Goal: Task Accomplishment & Management: Use online tool/utility

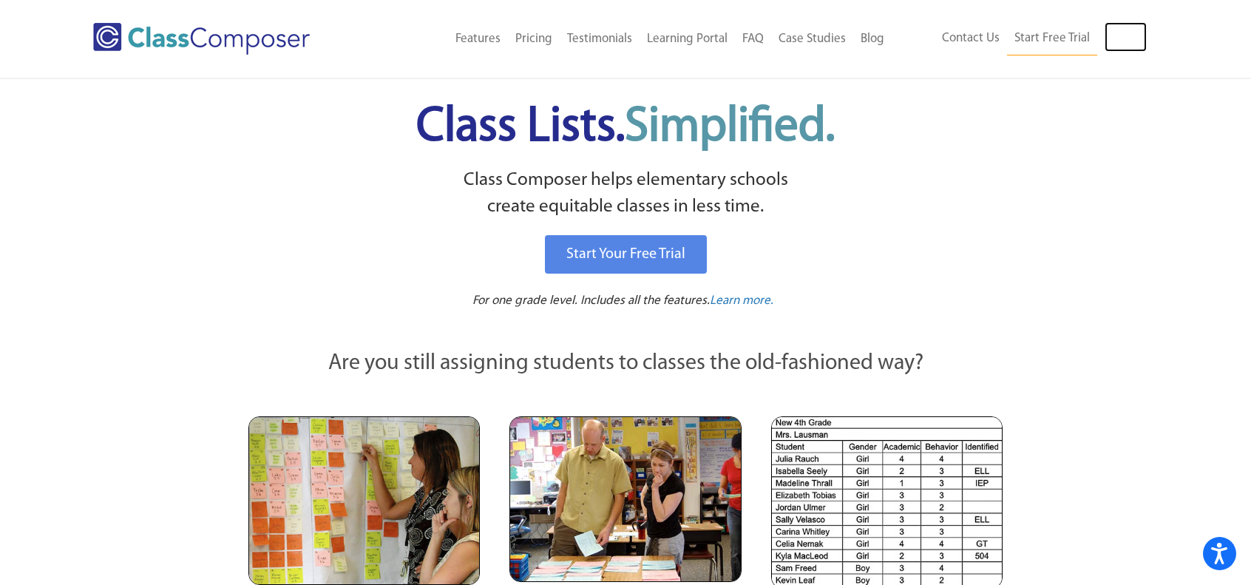
click at [1123, 41] on link "Log In" at bounding box center [1126, 37] width 42 height 30
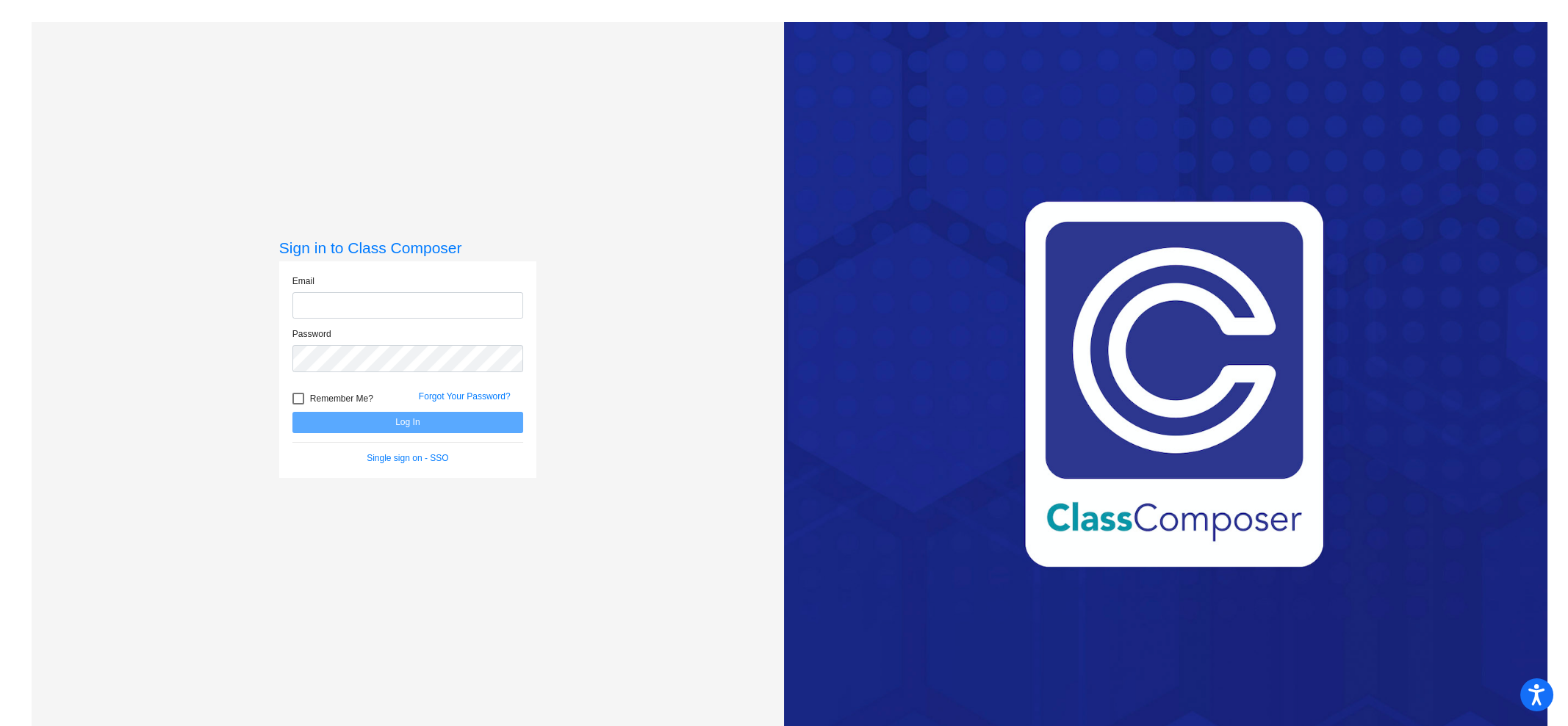
type input "[EMAIL_ADDRESS][DOMAIN_NAME]"
click at [364, 416] on button "Log In" at bounding box center [407, 422] width 231 height 21
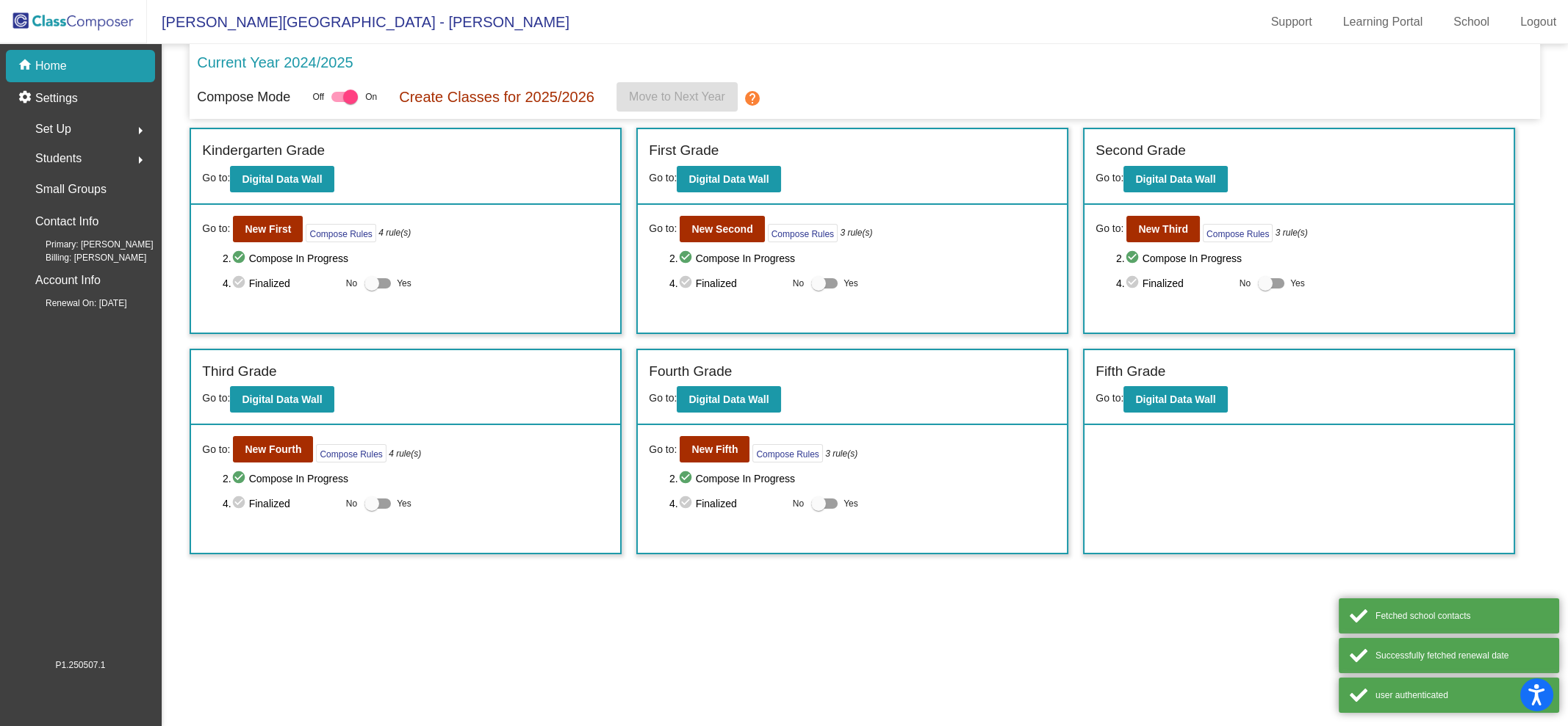
click at [118, 153] on div "Students arrow_right" at bounding box center [84, 159] width 140 height 30
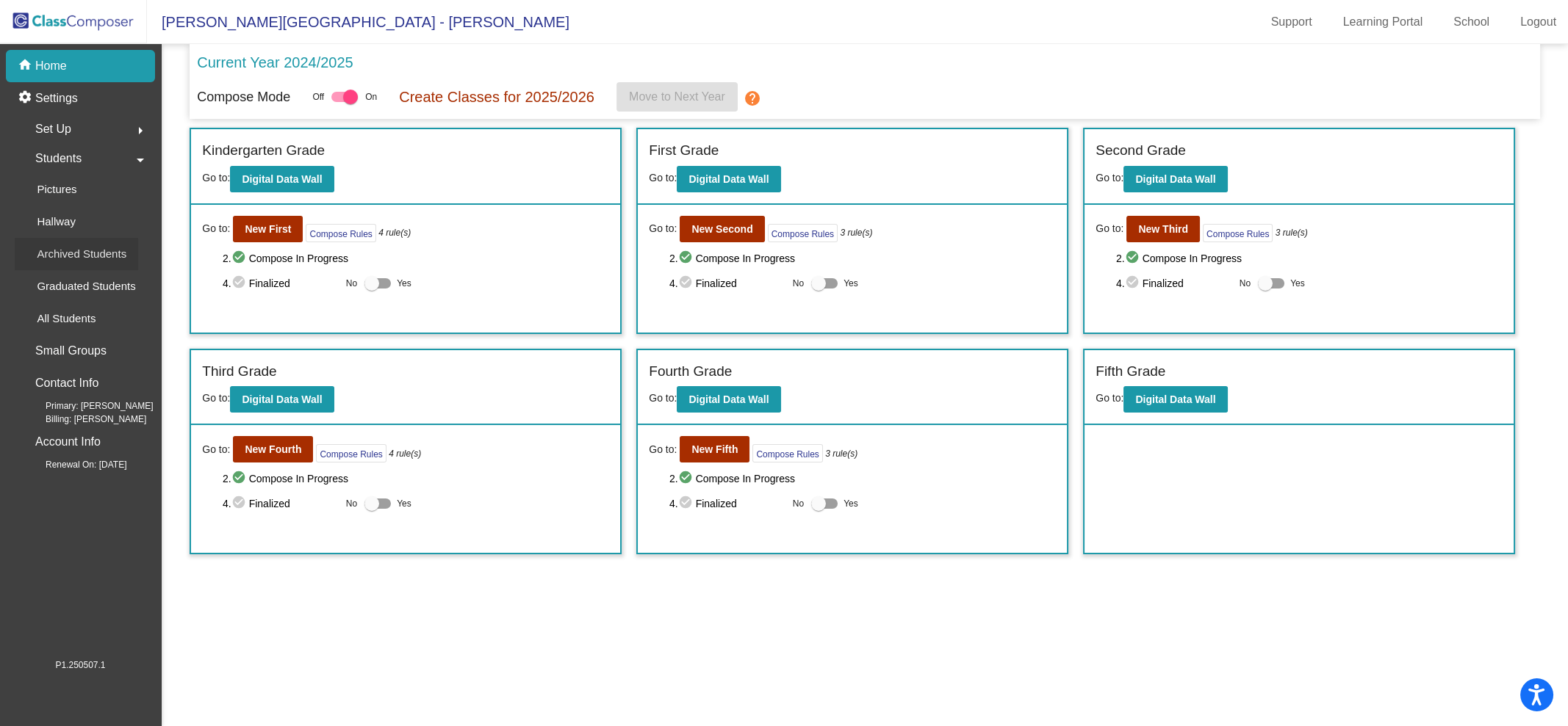
click at [70, 248] on p "Archived Students" at bounding box center [81, 254] width 89 height 18
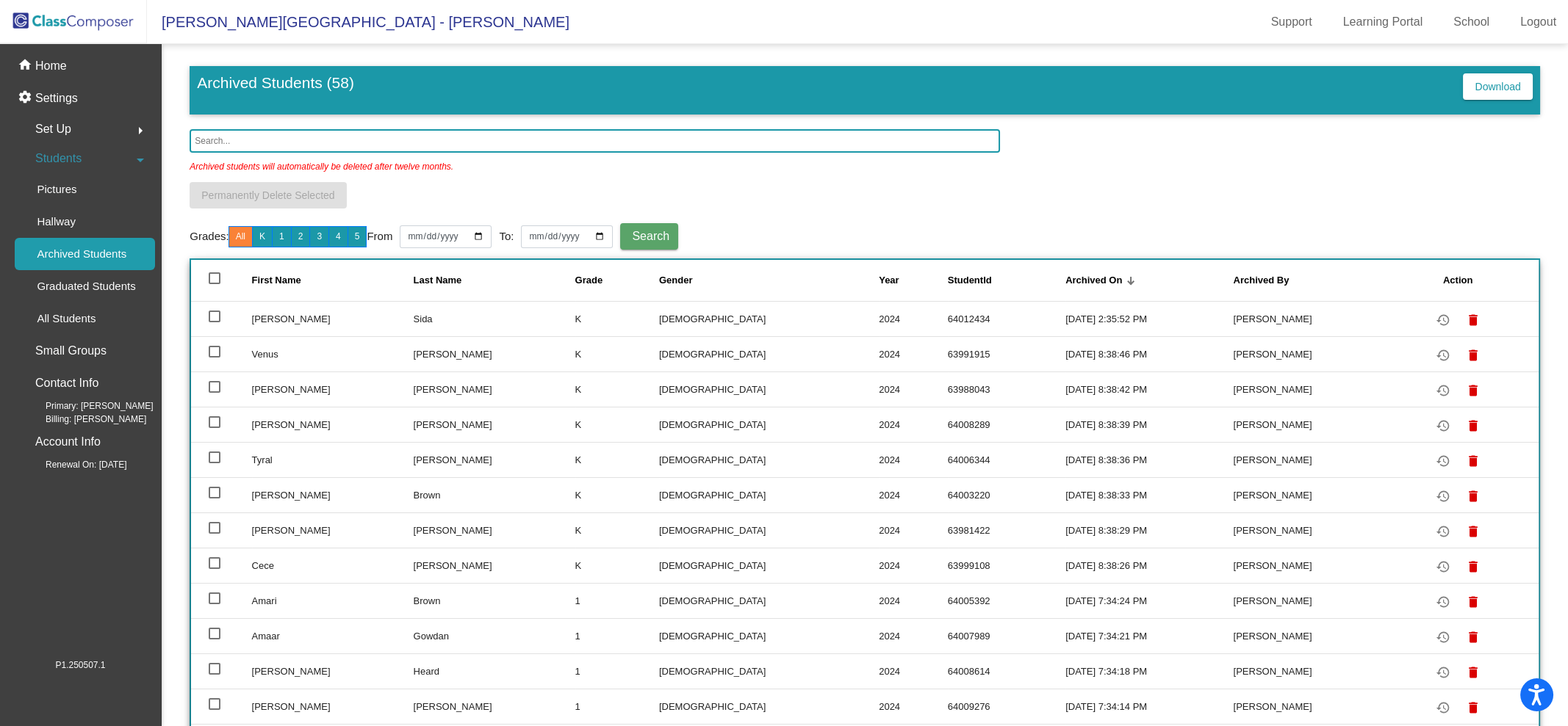
click at [219, 139] on input "text" at bounding box center [594, 141] width 810 height 24
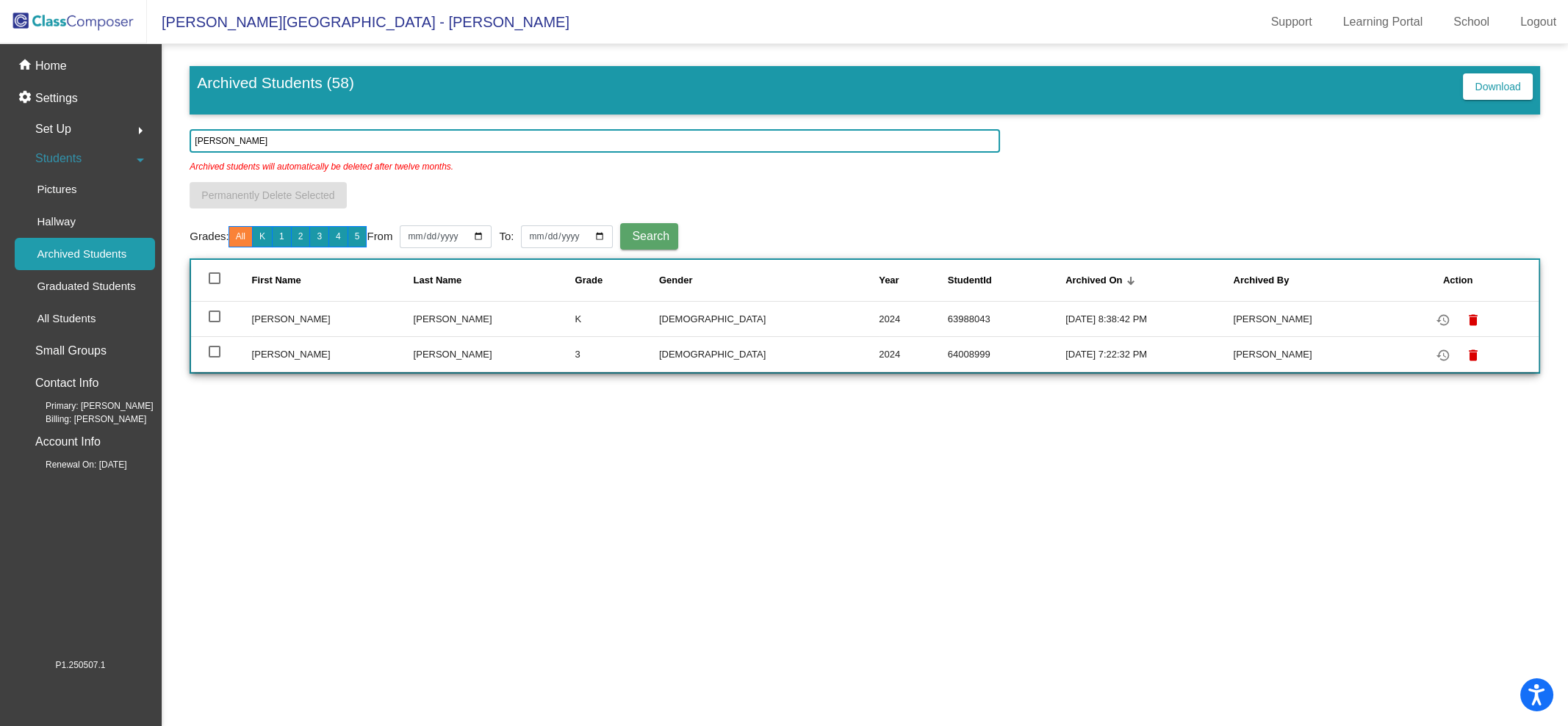
type input "valeria"
click at [216, 314] on div at bounding box center [215, 317] width 12 height 12
click at [215, 323] on input "select row 42" at bounding box center [214, 323] width 1 height 1
checkbox input "true"
click at [1437, 314] on mat-icon "restore" at bounding box center [1443, 321] width 18 height 18
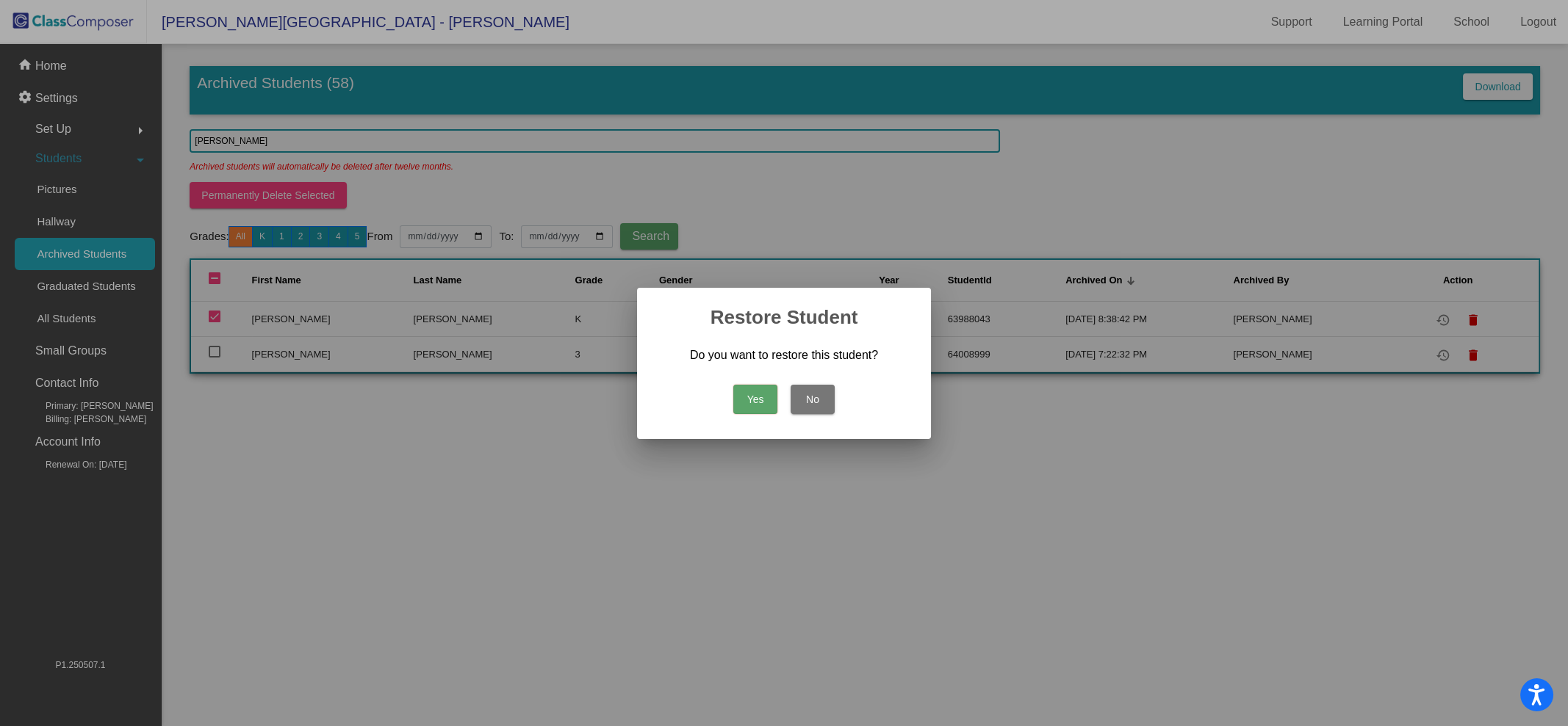
click at [751, 401] on button "Yes" at bounding box center [755, 399] width 44 height 30
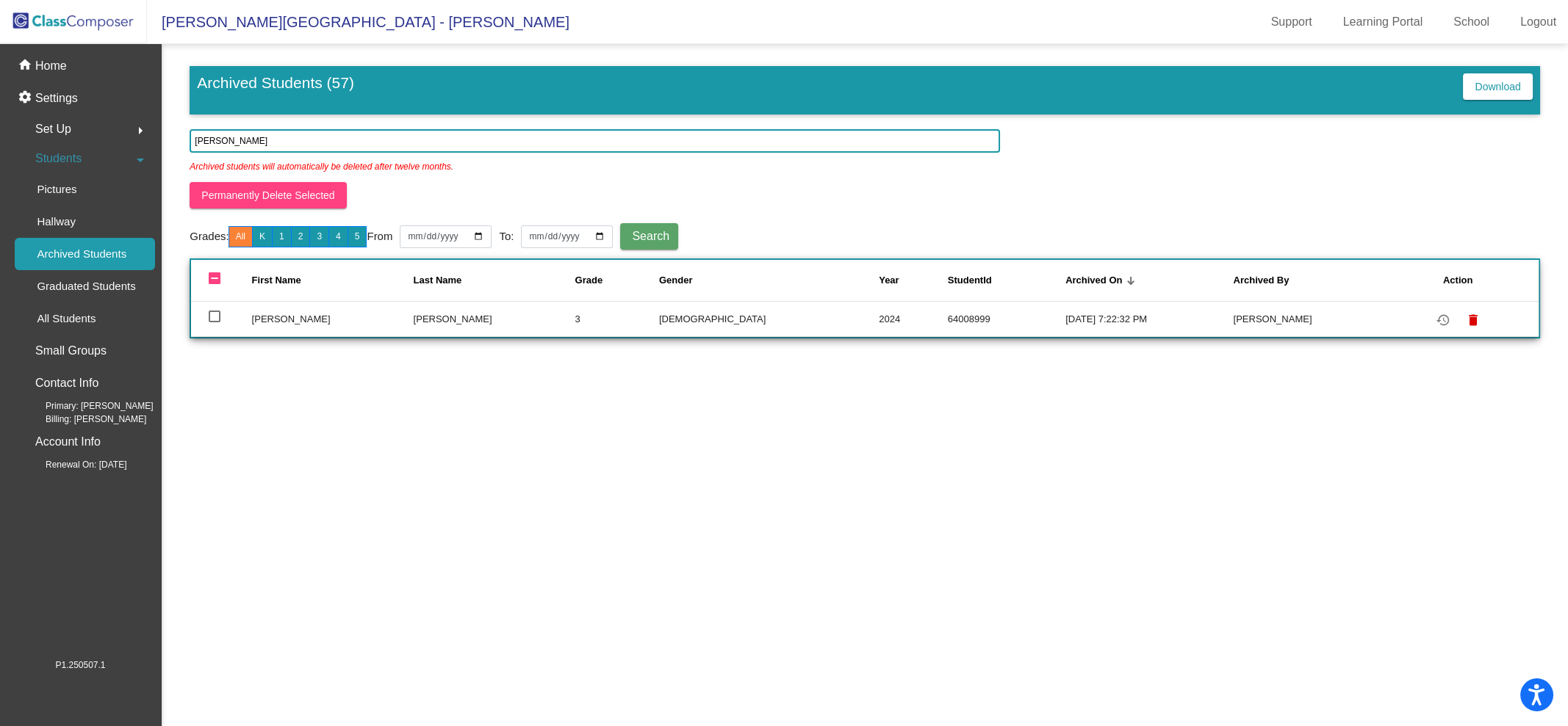
click at [46, 68] on p "Home" at bounding box center [51, 67] width 32 height 18
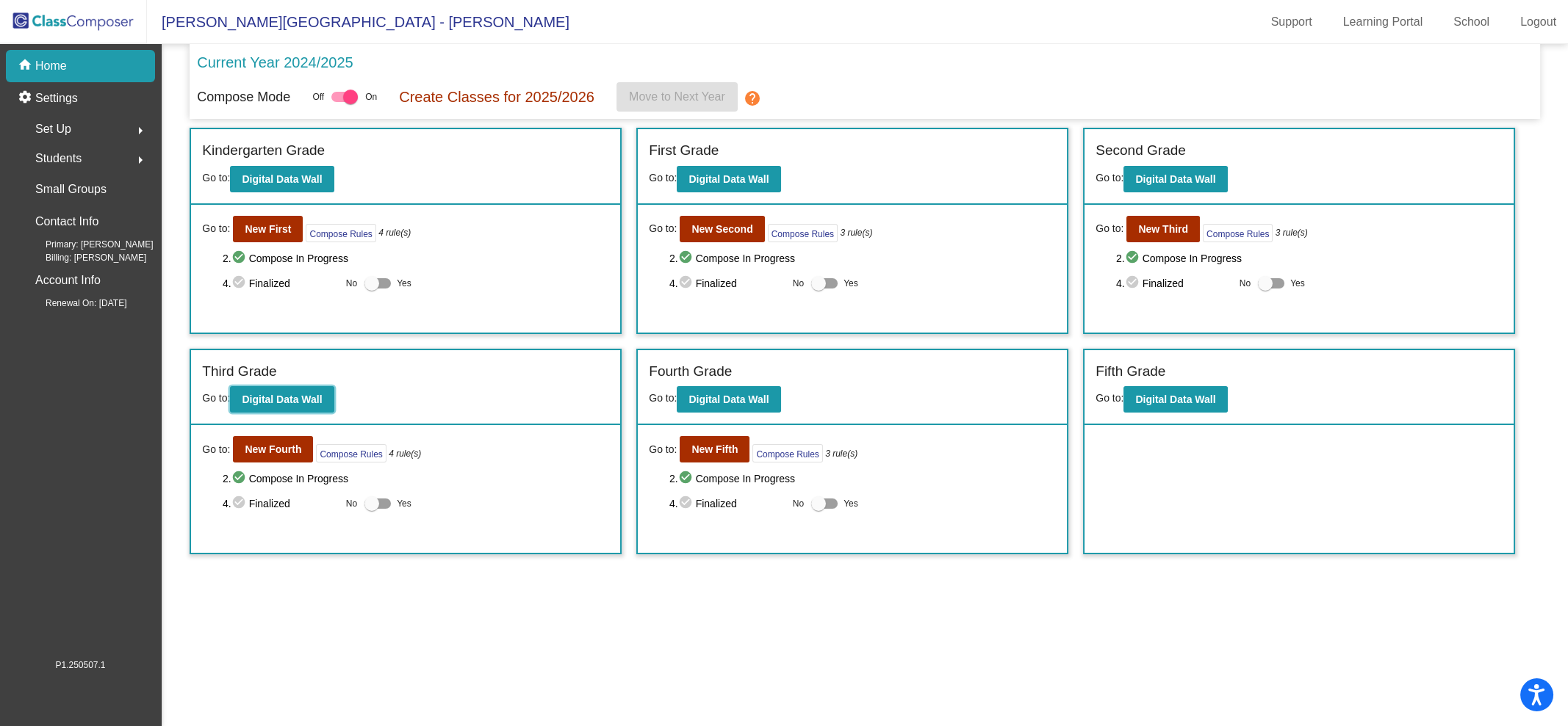
click at [288, 400] on b "Digital Data Wall" at bounding box center [281, 399] width 80 height 12
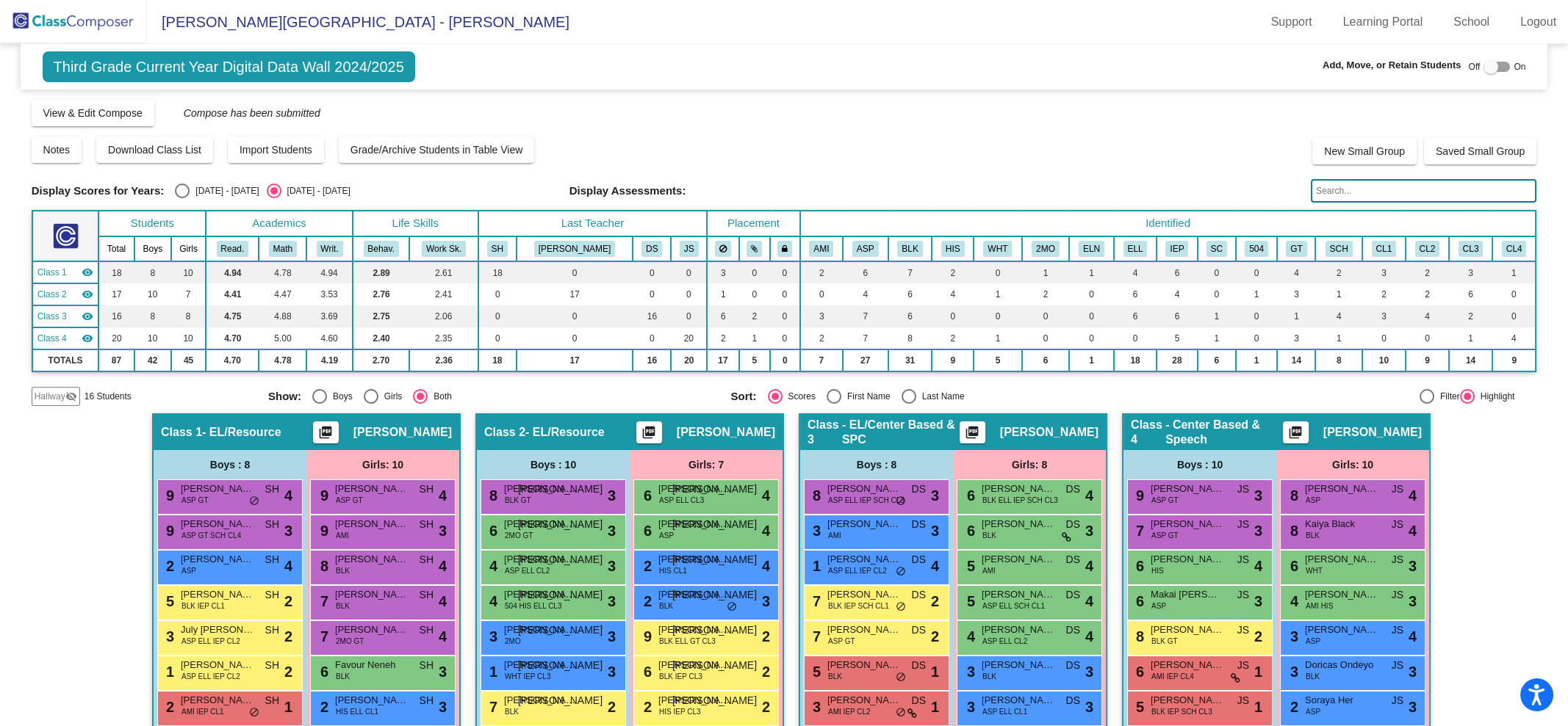
click at [58, 387] on div "Hallway visibility_off" at bounding box center [56, 396] width 49 height 19
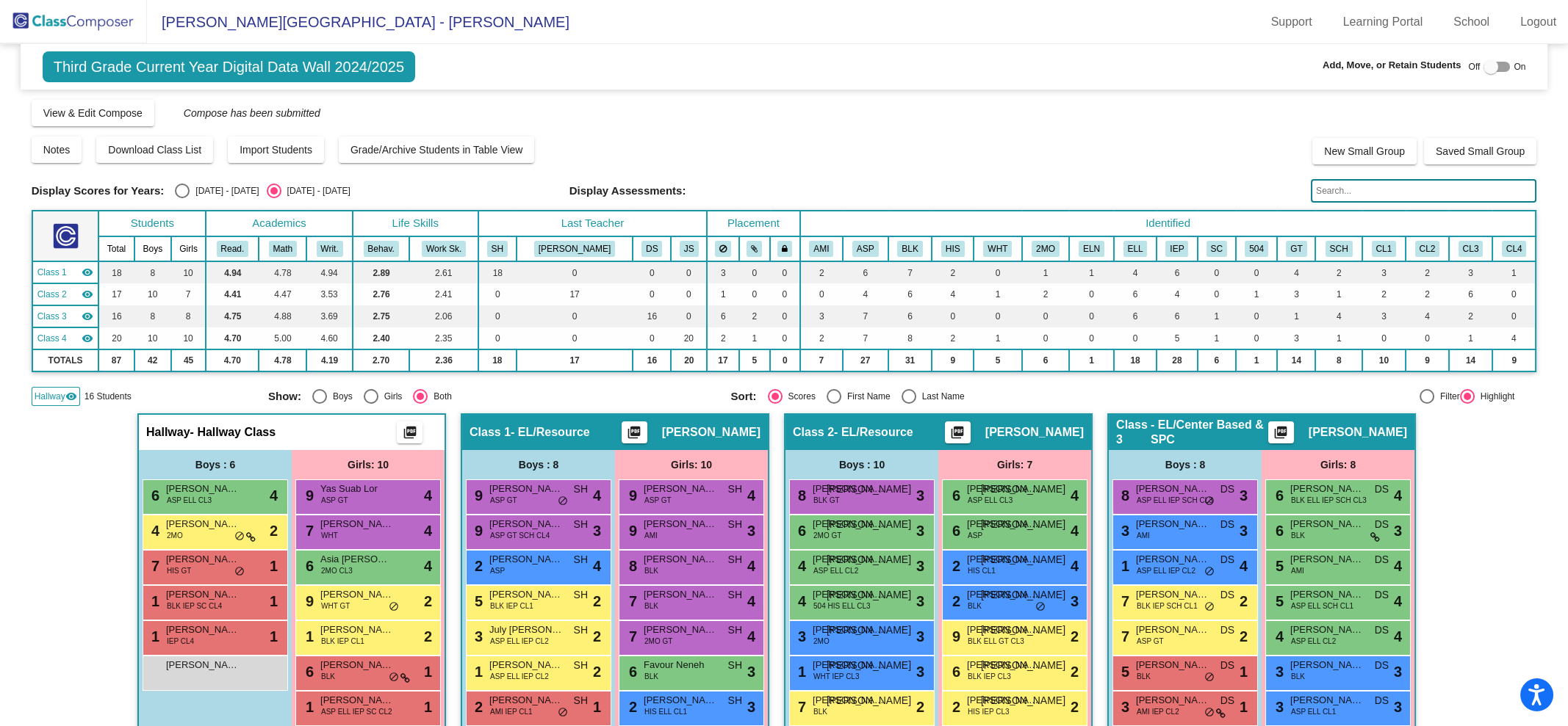
click at [47, 21] on img at bounding box center [74, 22] width 147 height 44
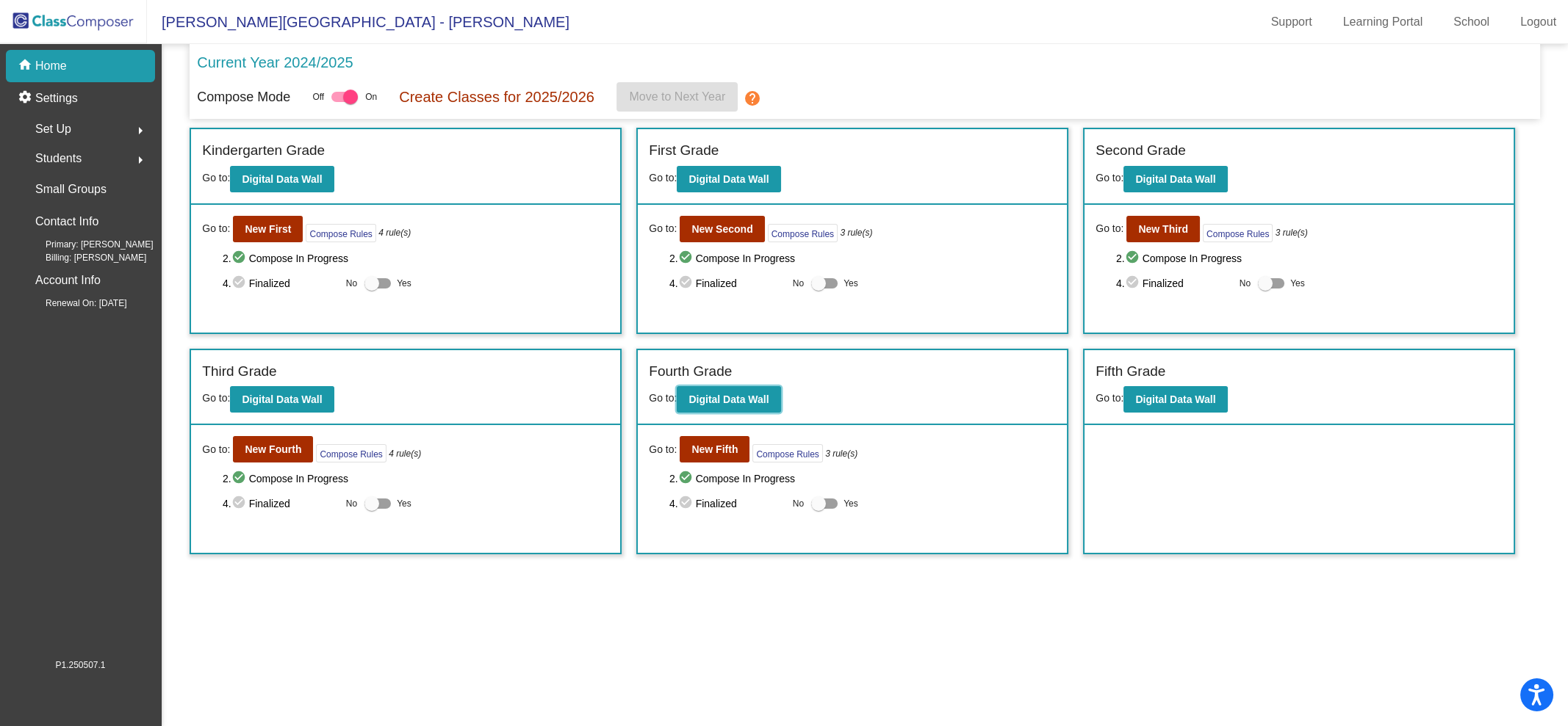
click at [718, 396] on b "Digital Data Wall" at bounding box center [728, 399] width 80 height 12
click at [267, 230] on b "New First" at bounding box center [267, 229] width 47 height 12
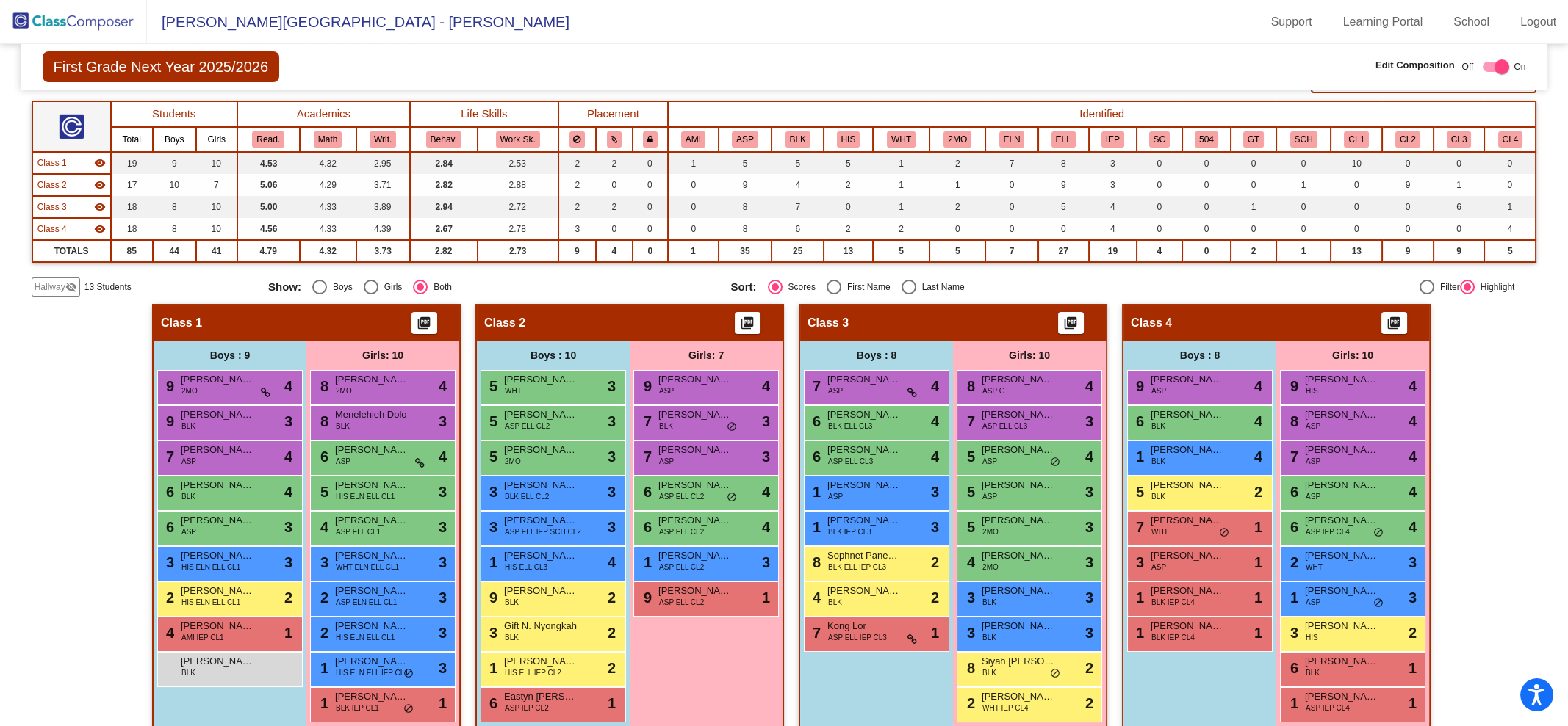
scroll to position [122, 0]
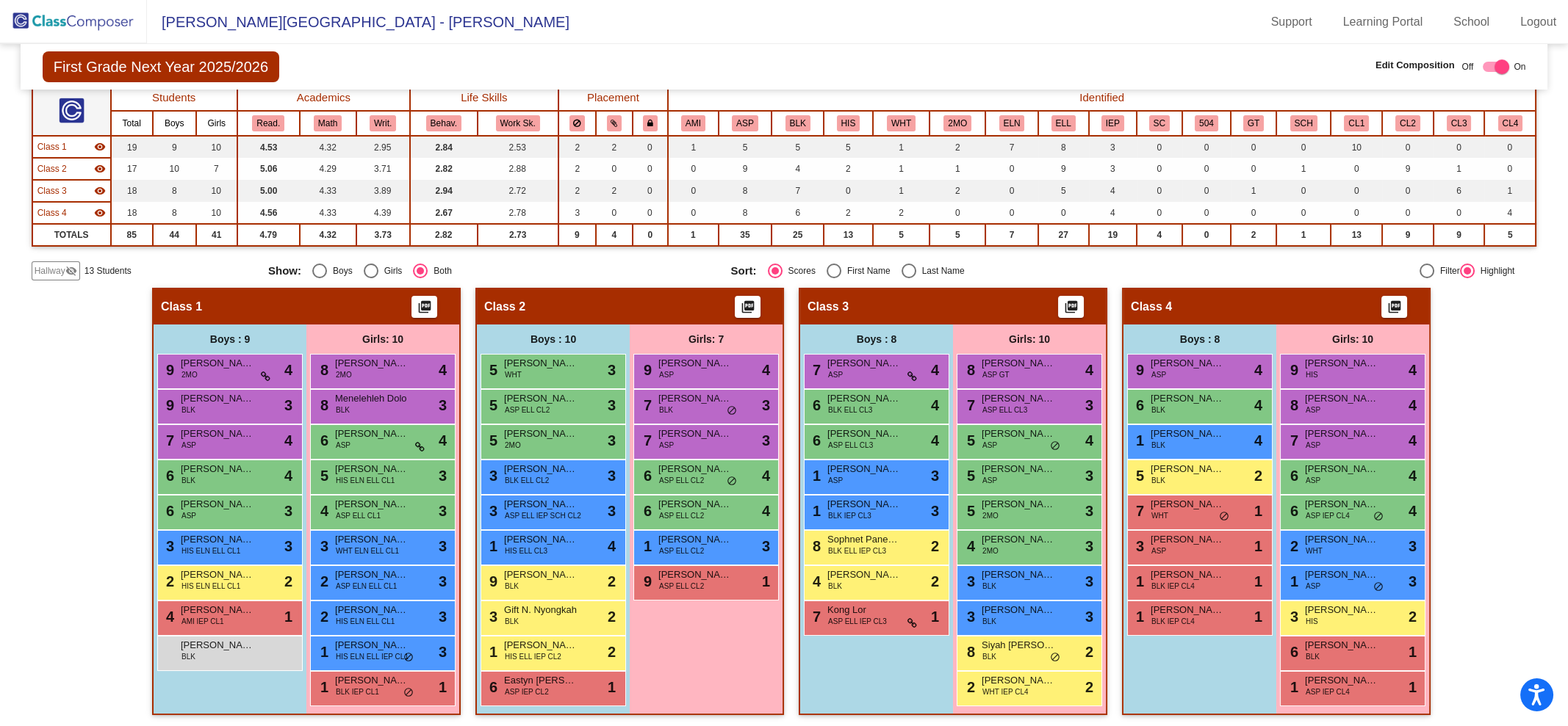
click at [1009, 696] on div "2 Aila J. Swanson WHT IEP CL4 lock do_not_disturb_alt 2" at bounding box center [1028, 687] width 140 height 30
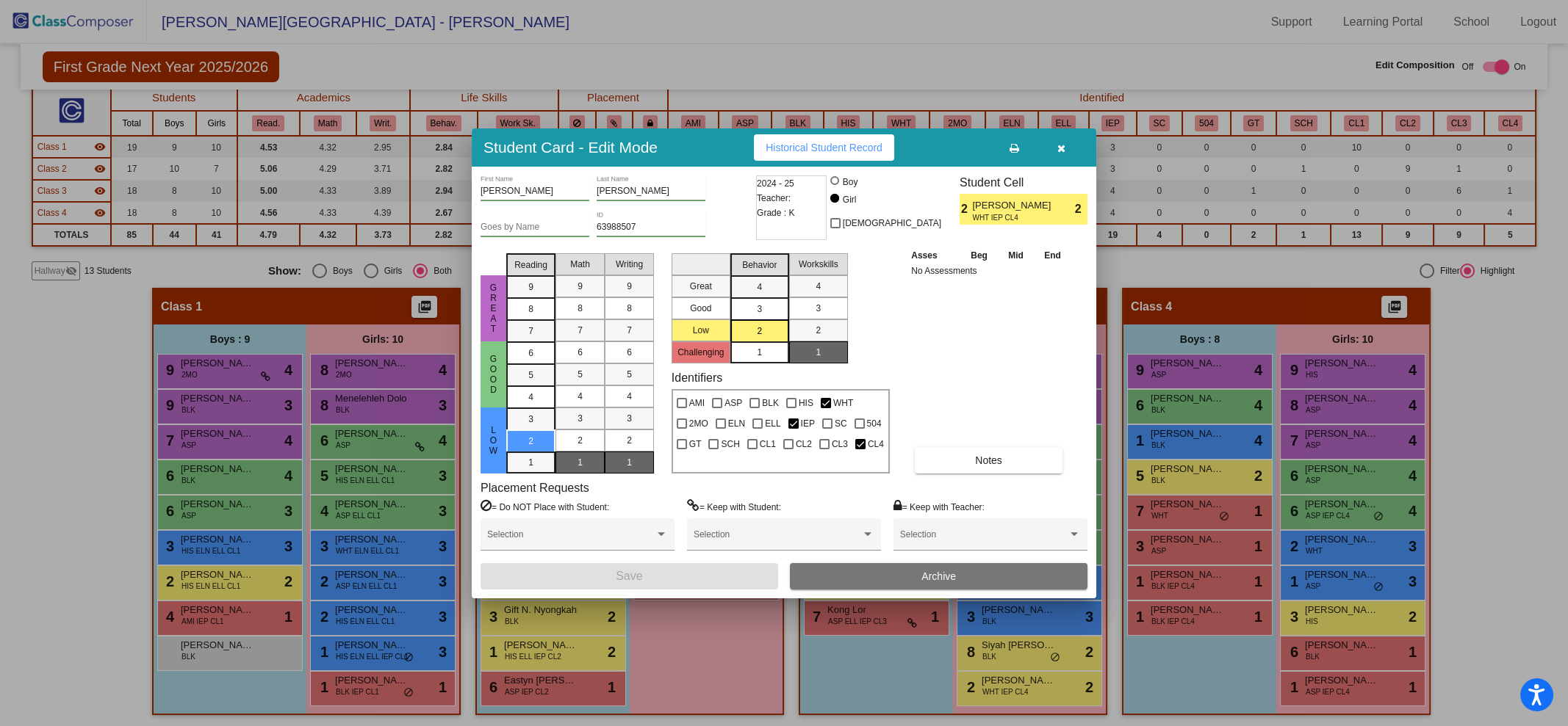
click at [817, 442] on div "CL3" at bounding box center [834, 442] width 36 height 21
click at [825, 444] on div at bounding box center [825, 444] width 10 height 10
click at [825, 450] on input "CL3" at bounding box center [824, 450] width 1 height 1
checkbox input "true"
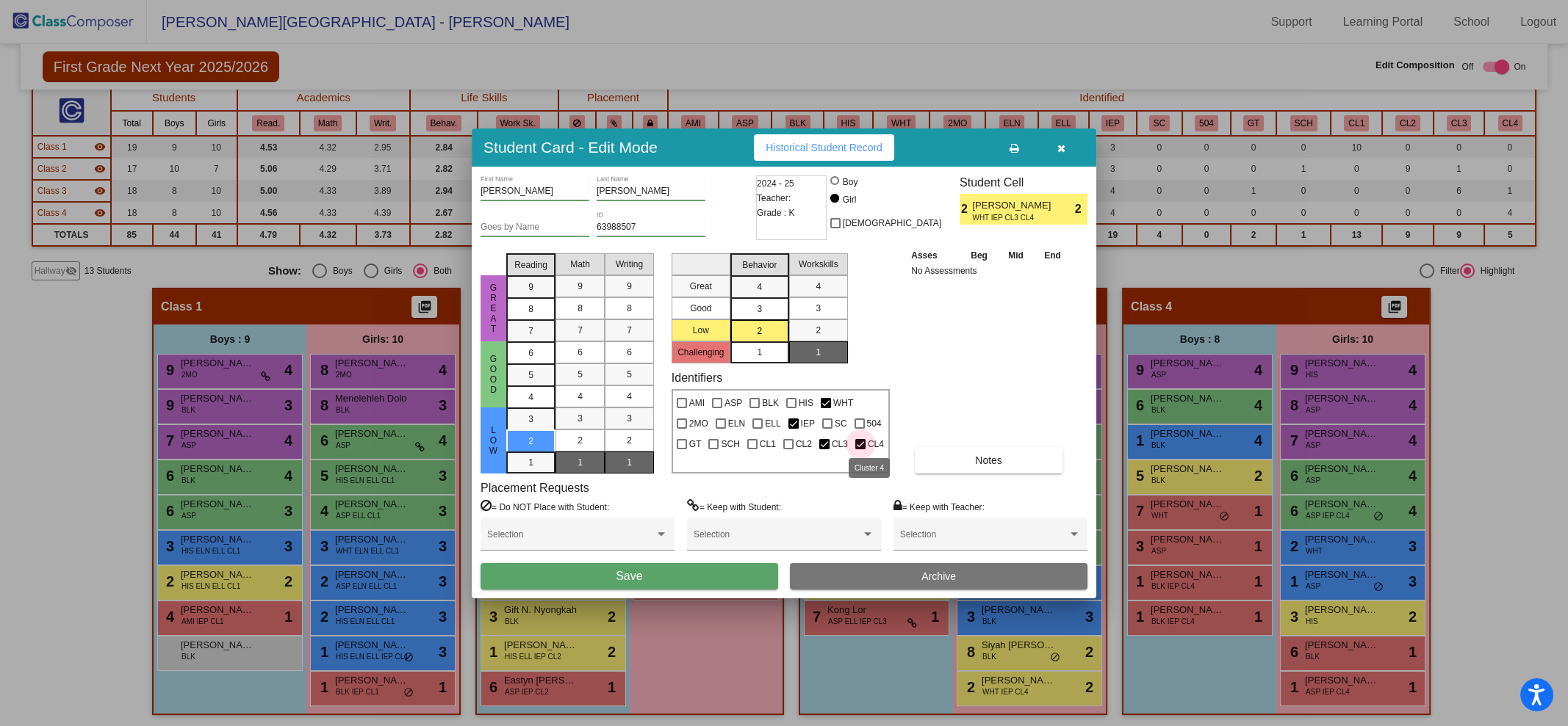
click at [859, 447] on div at bounding box center [861, 444] width 10 height 10
click at [860, 450] on input "CL4" at bounding box center [860, 450] width 1 height 1
checkbox input "false"
click at [645, 584] on button "Save" at bounding box center [629, 576] width 297 height 27
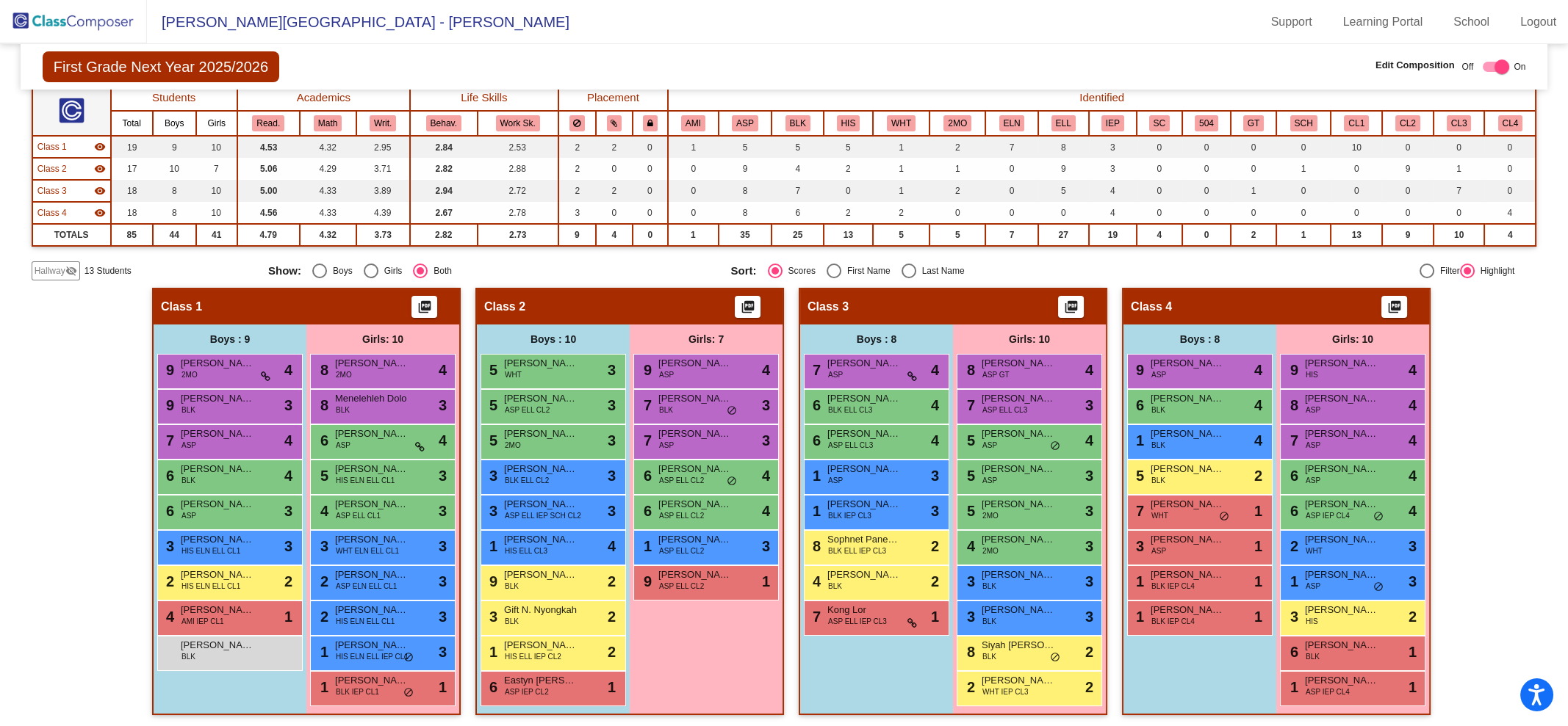
click at [1457, 120] on button "CL3" at bounding box center [1459, 123] width 25 height 16
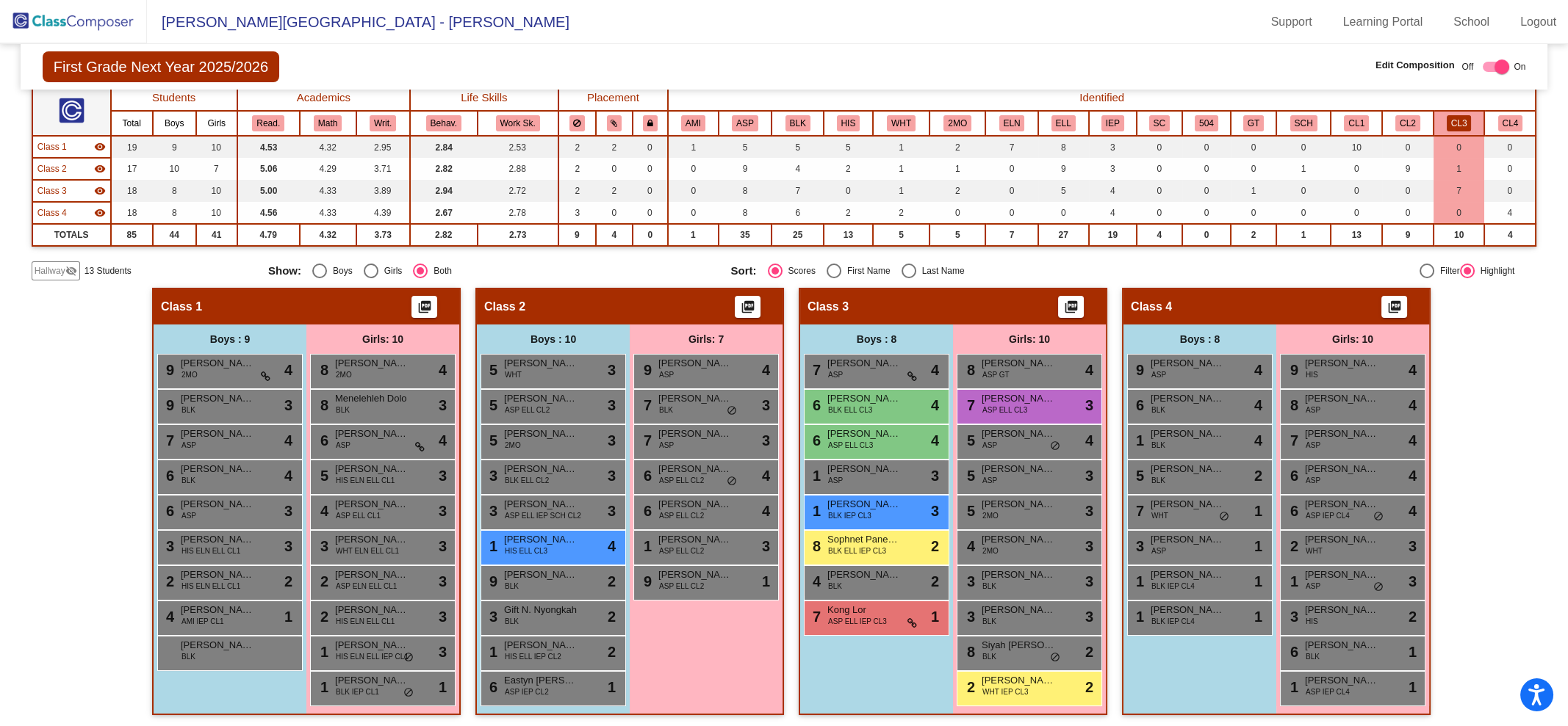
click at [546, 534] on span "Jeremy A. Rivera Mancia" at bounding box center [541, 539] width 74 height 15
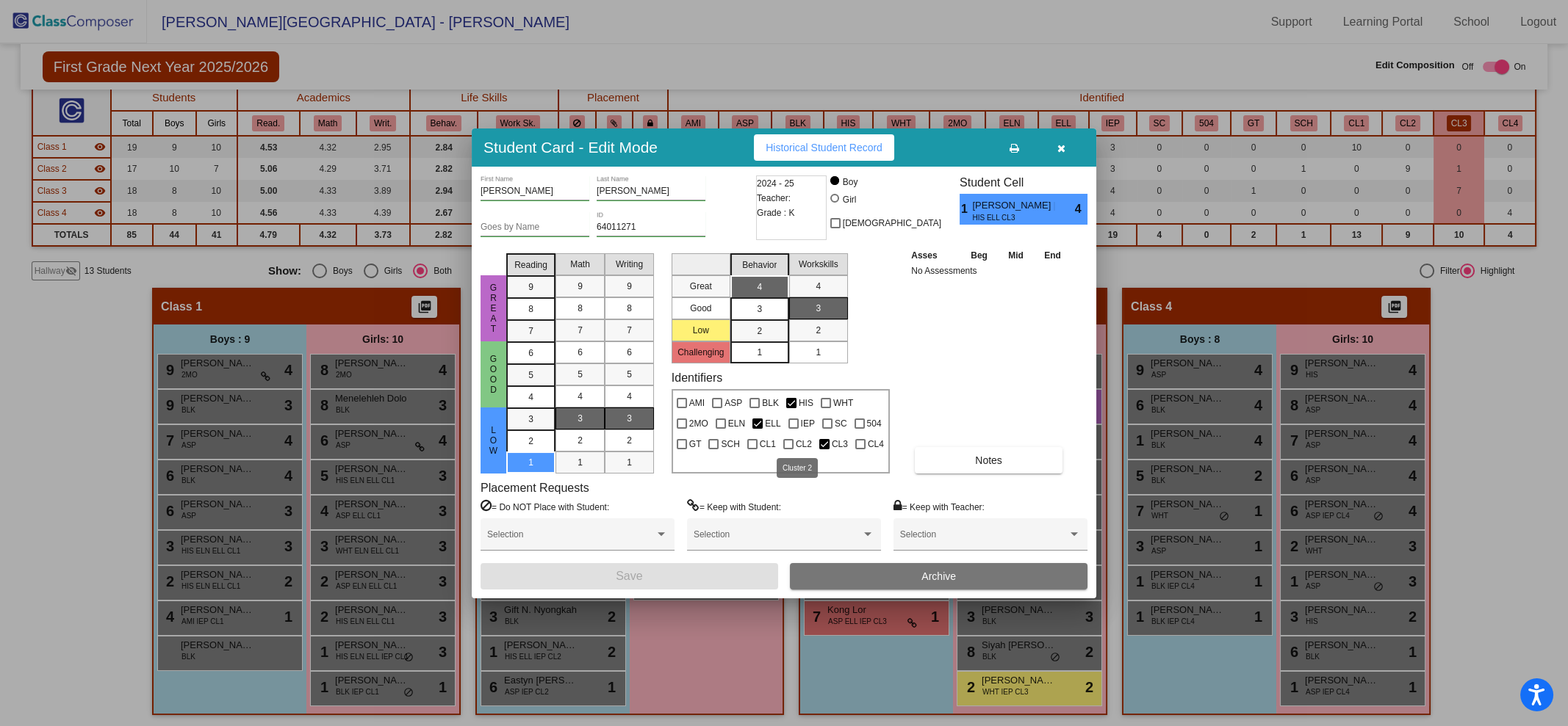
click at [789, 437] on label "CL2" at bounding box center [797, 445] width 29 height 18
click at [788, 450] on input "CL2" at bounding box center [788, 450] width 1 height 1
checkbox input "true"
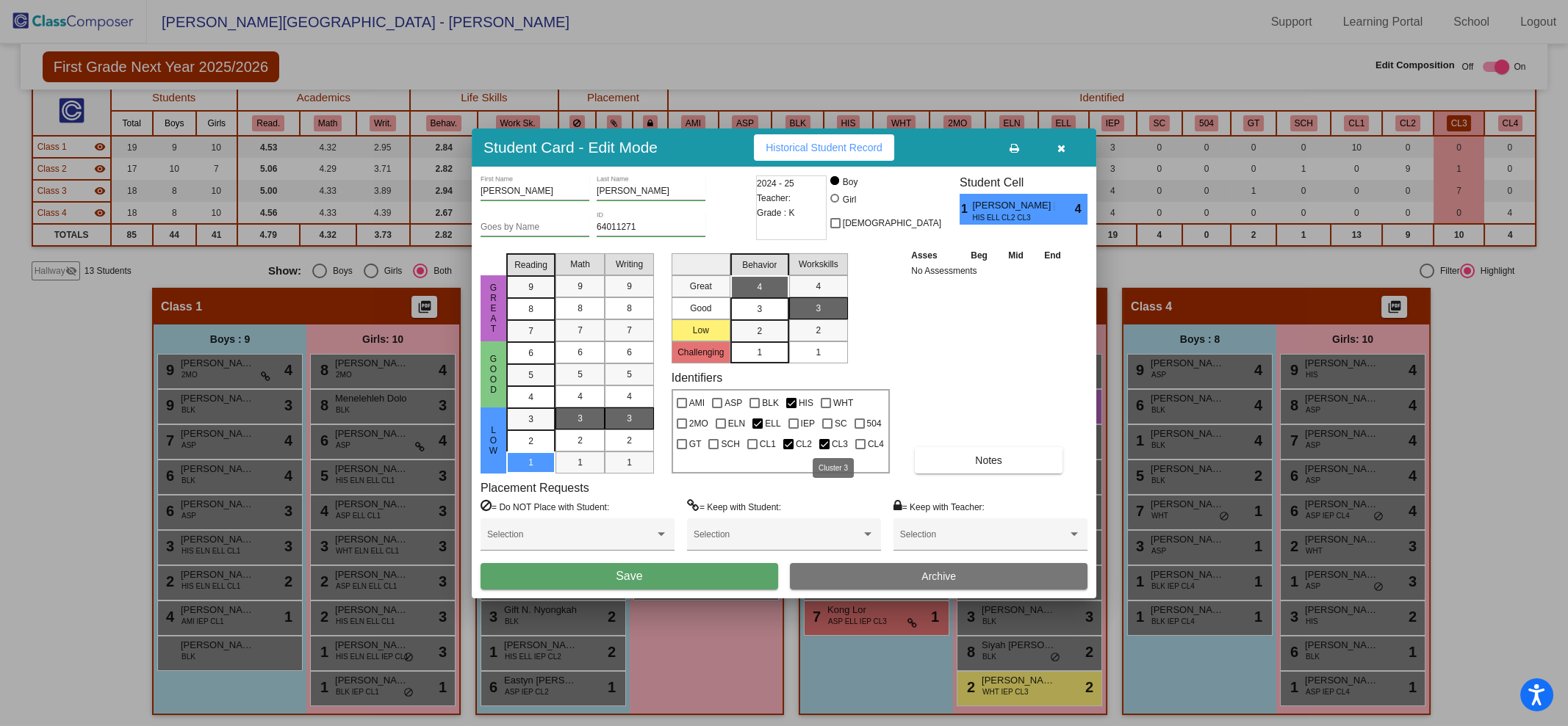
click at [832, 446] on span "CL3" at bounding box center [840, 445] width 16 height 18
click at [825, 450] on input "CL3" at bounding box center [824, 450] width 1 height 1
checkbox input "false"
click at [659, 582] on button "Save" at bounding box center [629, 576] width 297 height 27
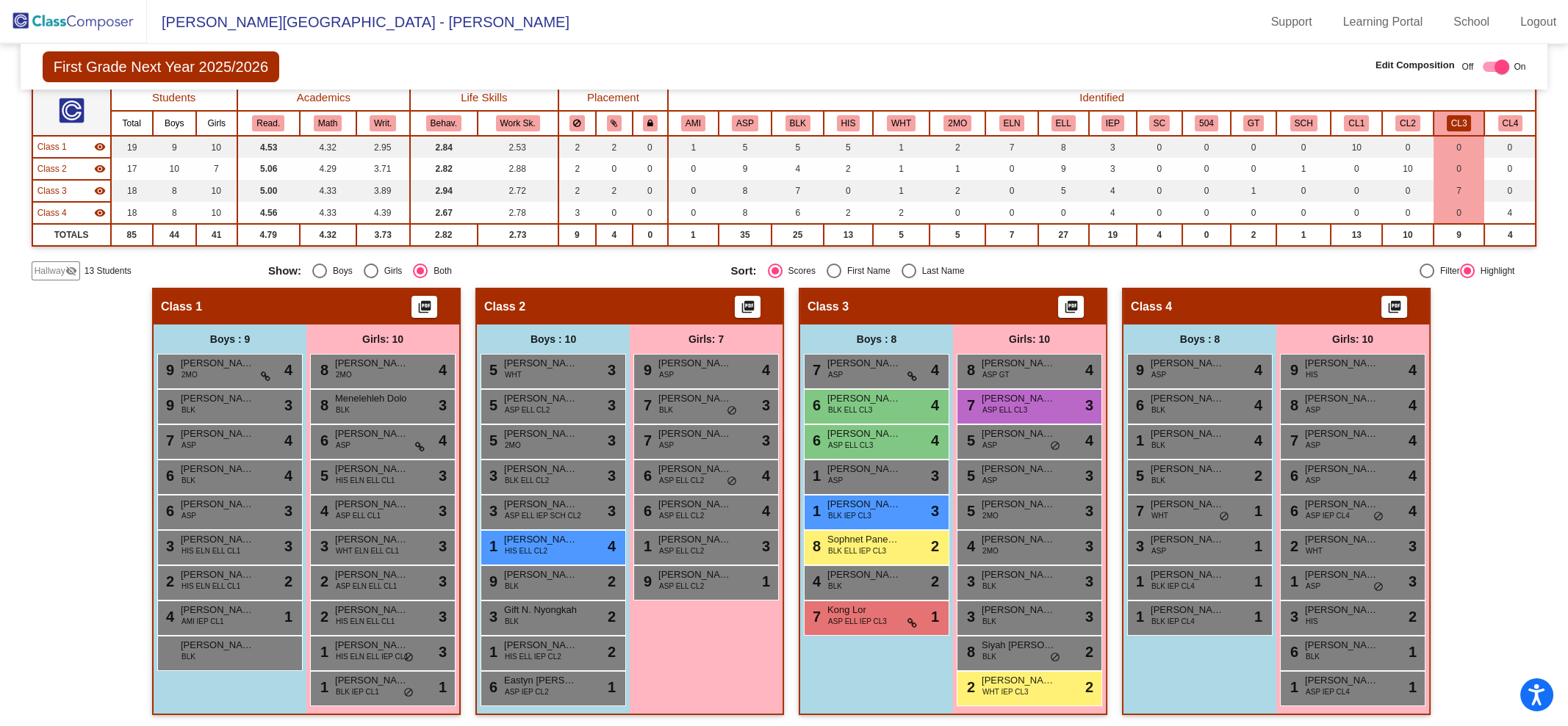
click at [1399, 119] on button "CL2" at bounding box center [1407, 123] width 25 height 16
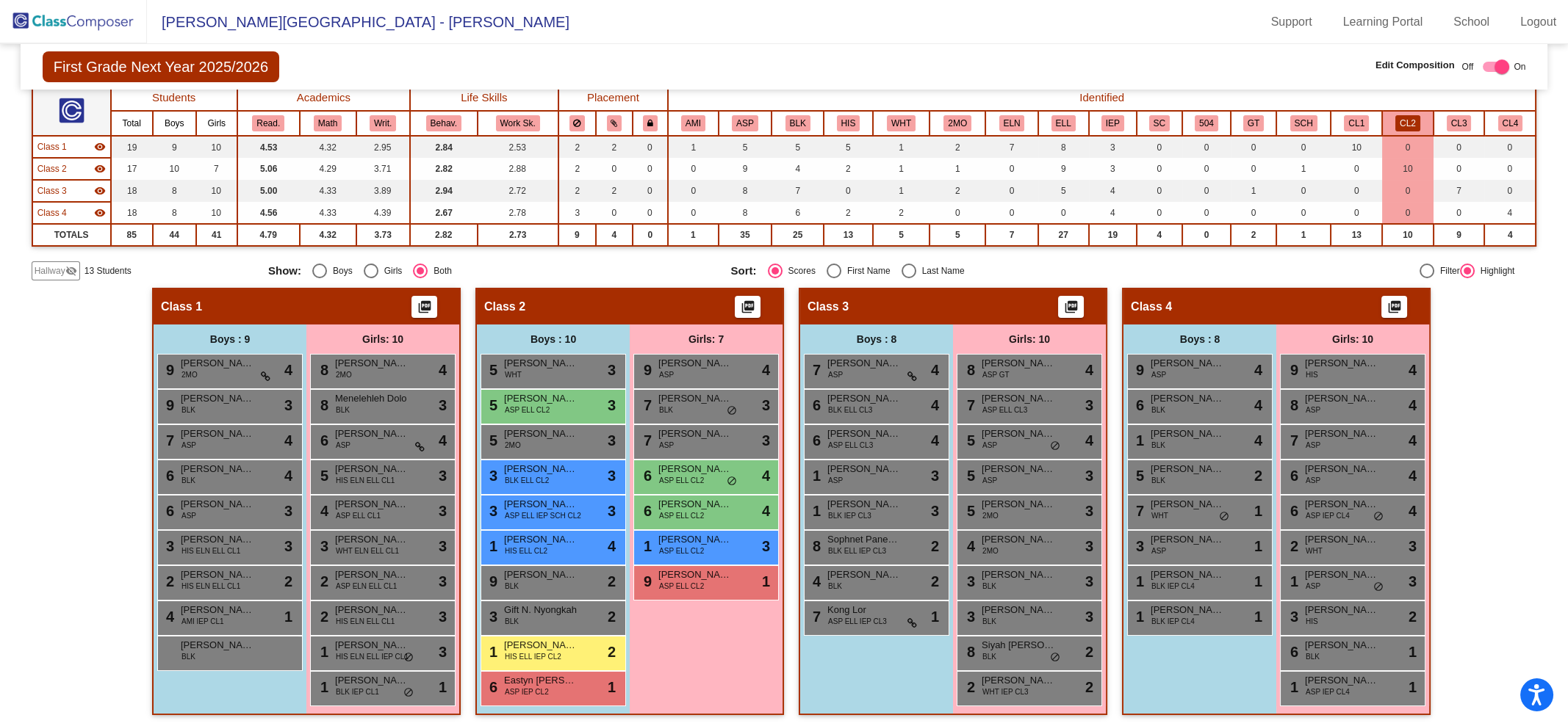
click at [1447, 120] on button "CL3" at bounding box center [1459, 123] width 25 height 16
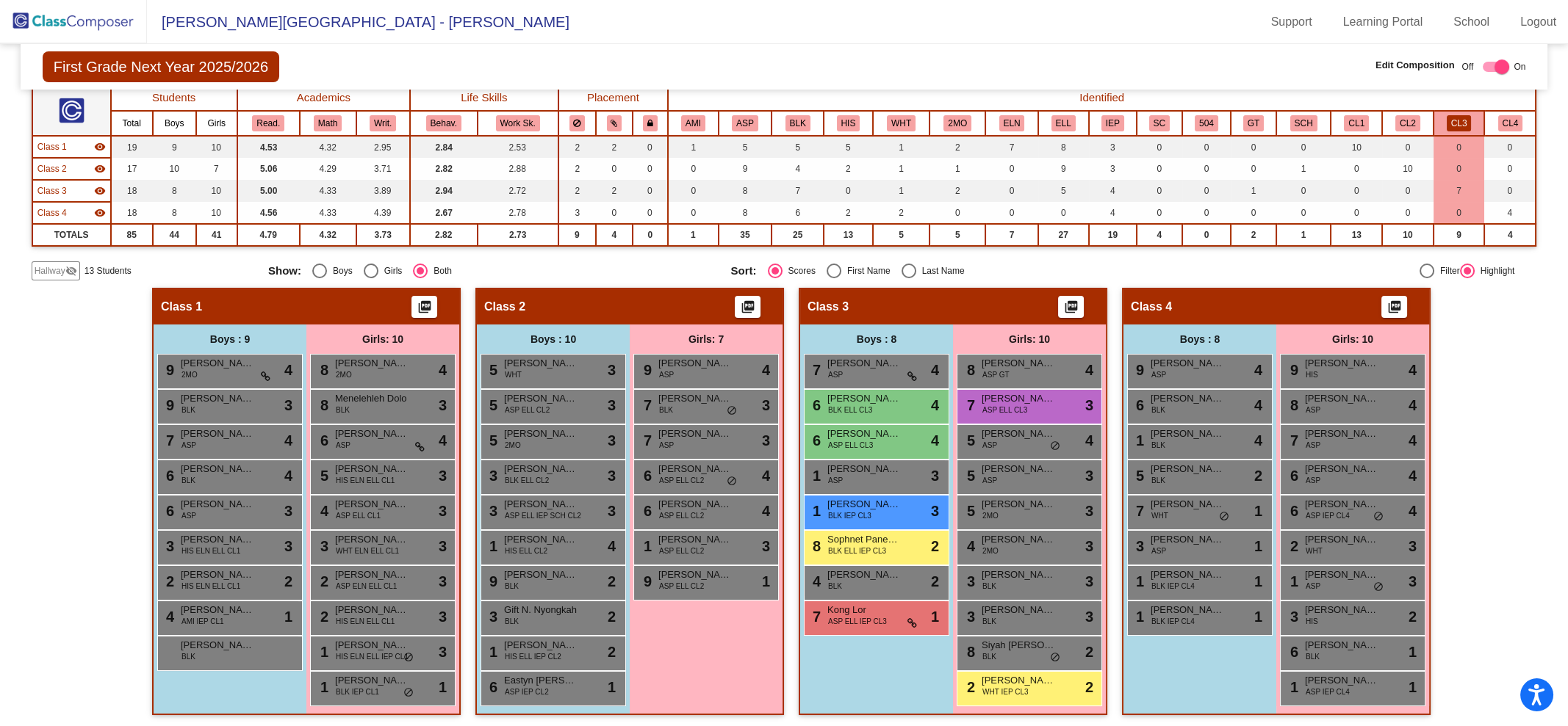
click at [1498, 121] on button "CL4" at bounding box center [1510, 123] width 25 height 16
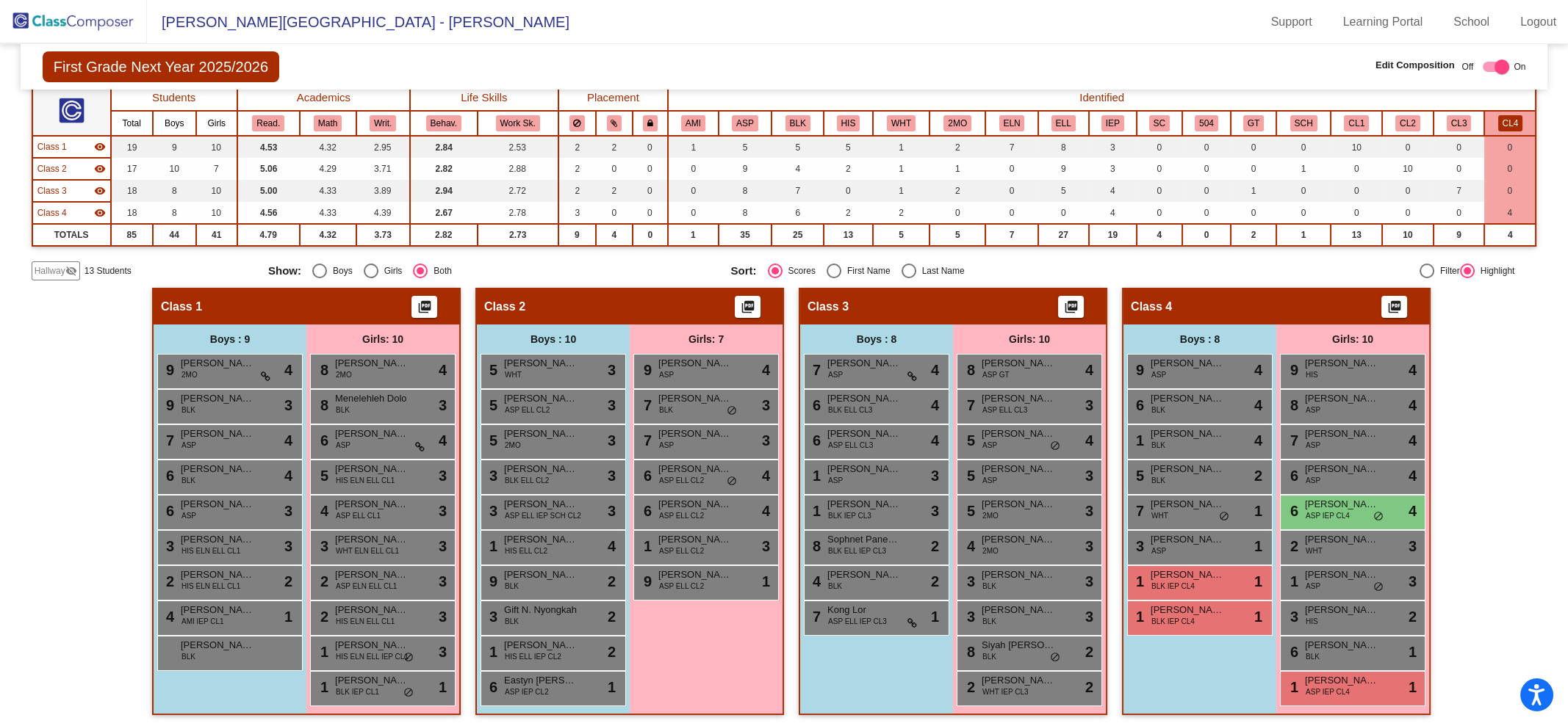
click at [1504, 553] on div "Hallway - Hallway Class picture_as_pdf Add Student First Name Last Name Student…" at bounding box center [784, 508] width 1505 height 442
click at [796, 120] on button "BLK" at bounding box center [797, 123] width 25 height 16
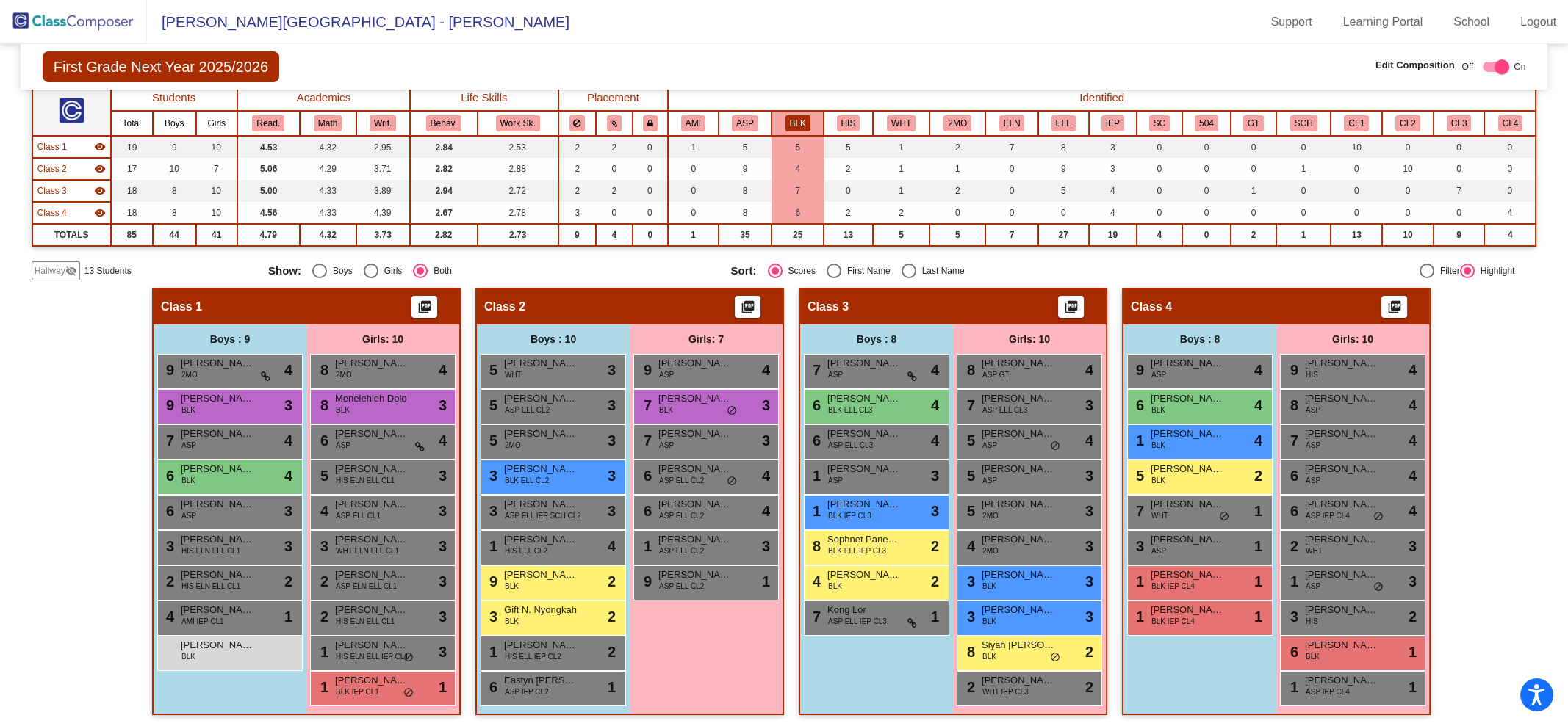
click at [796, 120] on button "BLK" at bounding box center [797, 123] width 25 height 16
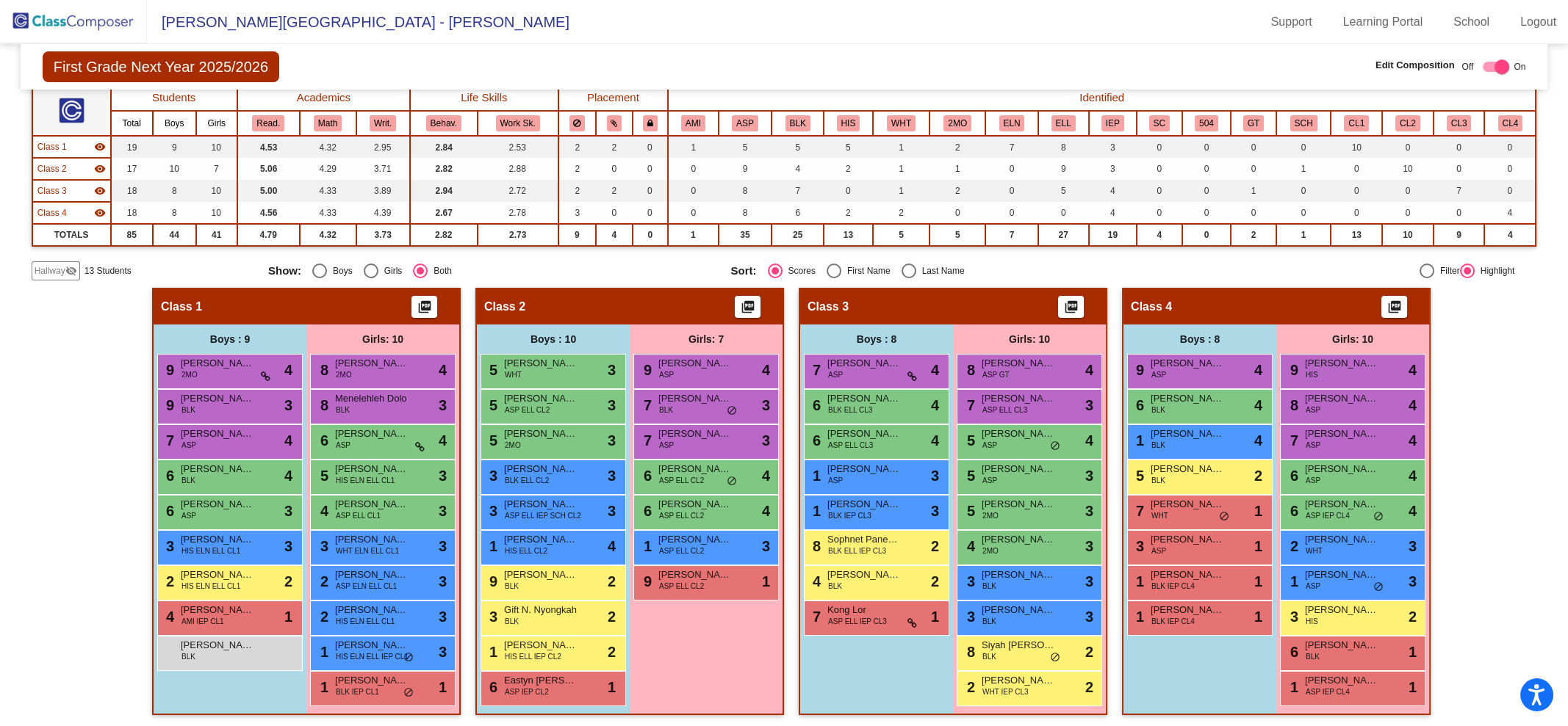
click at [796, 120] on button "BLK" at bounding box center [797, 123] width 25 height 16
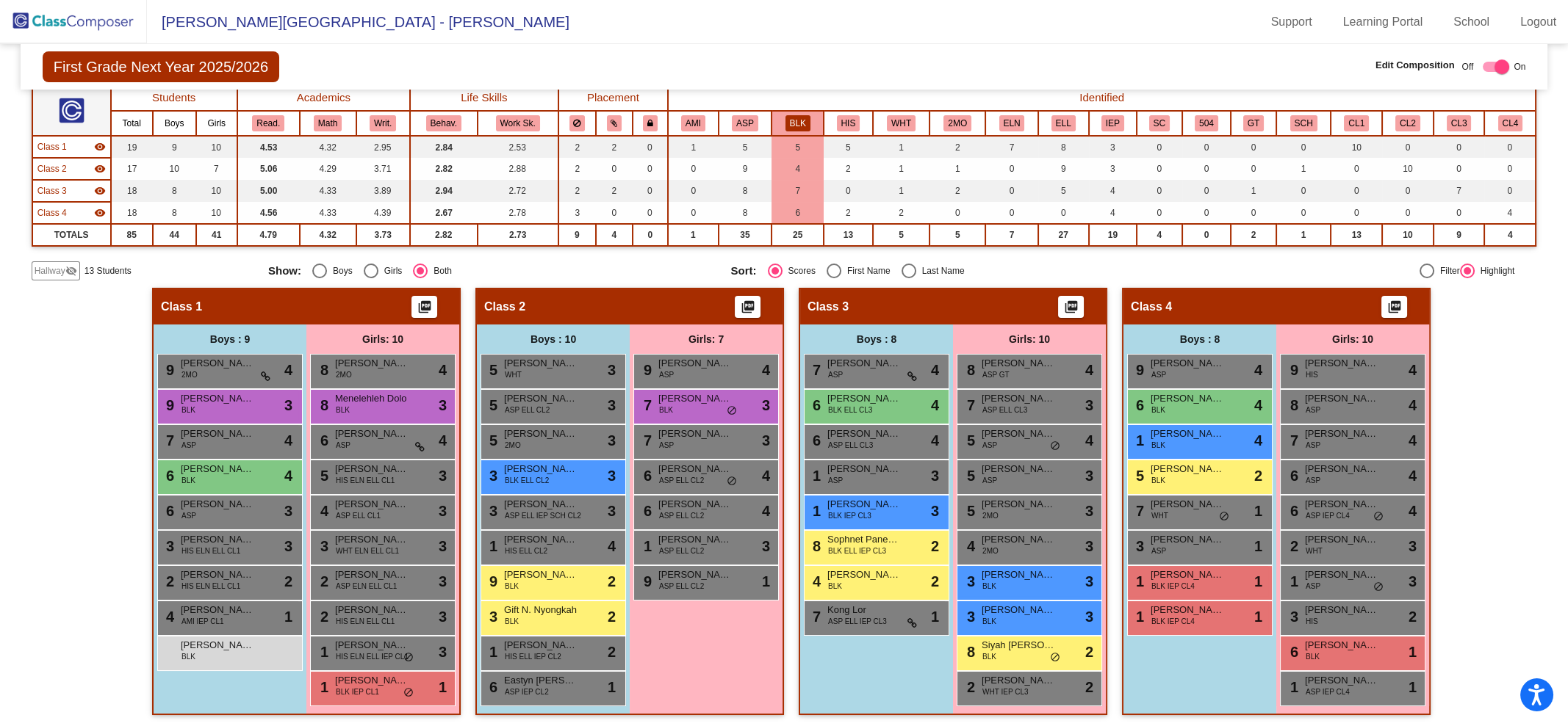
click at [796, 120] on button "BLK" at bounding box center [797, 123] width 25 height 16
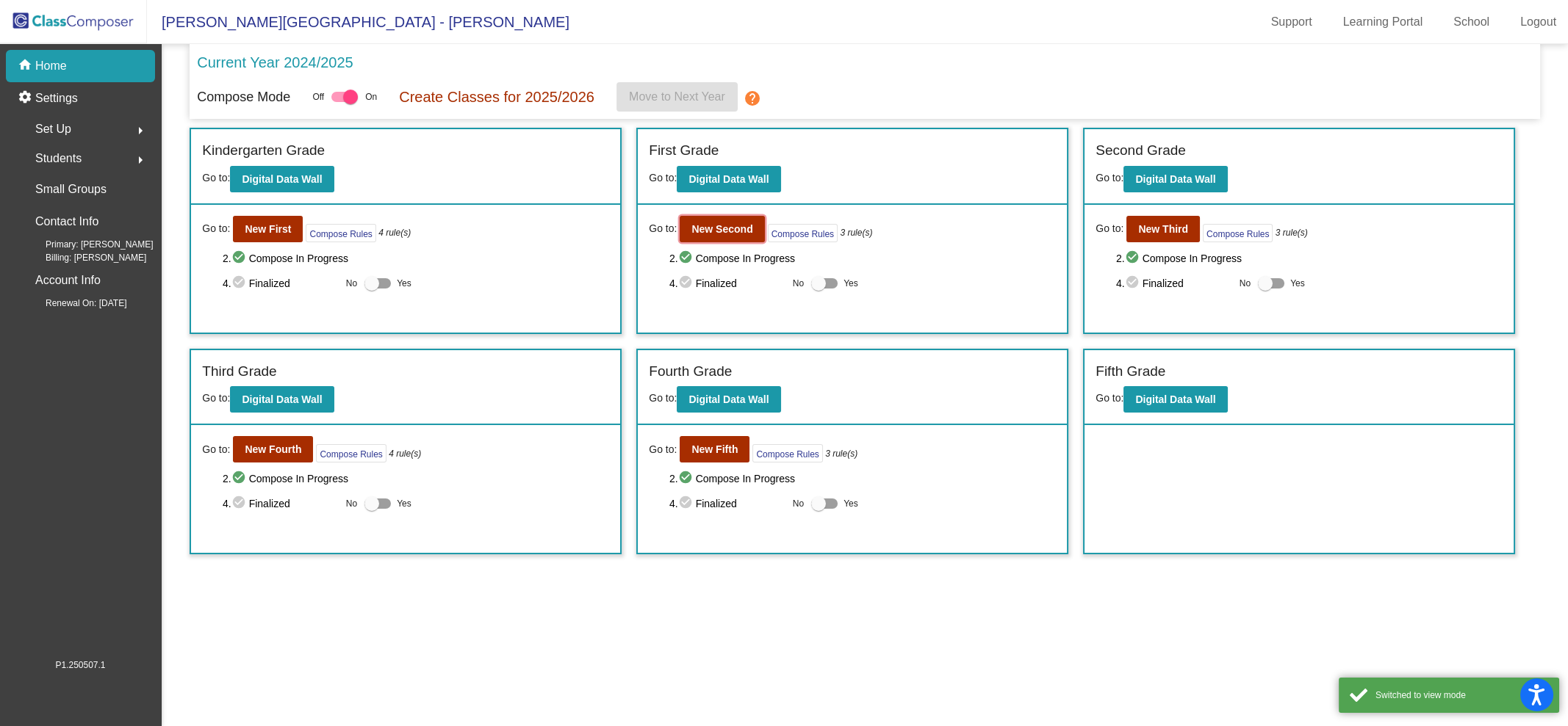
click at [701, 231] on b "New Second" at bounding box center [721, 229] width 61 height 12
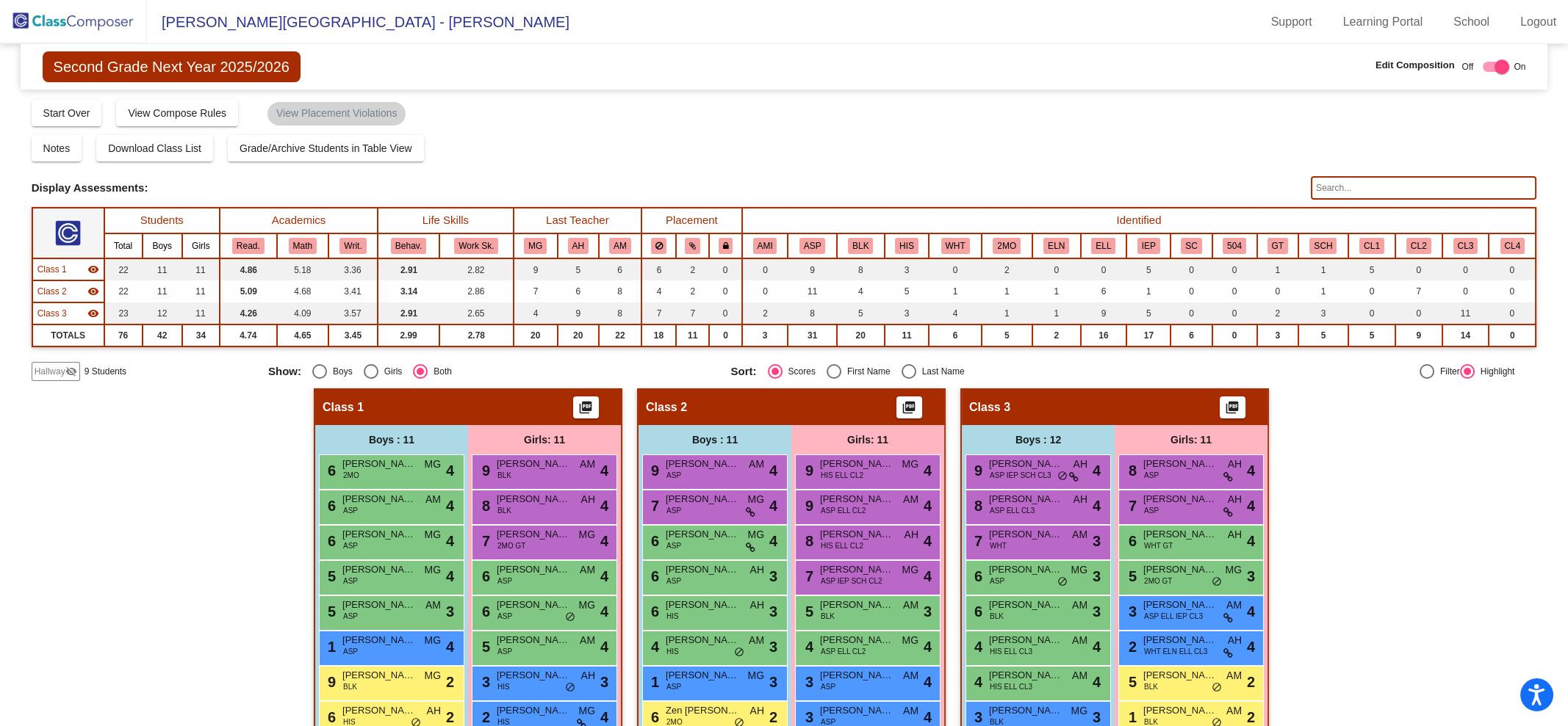
click at [148, 498] on div "Hallway - Hallway Class picture_as_pdf Add Student First Name Last Name Student…" at bounding box center [784, 645] width 1505 height 512
